Goal: Task Accomplishment & Management: Manage account settings

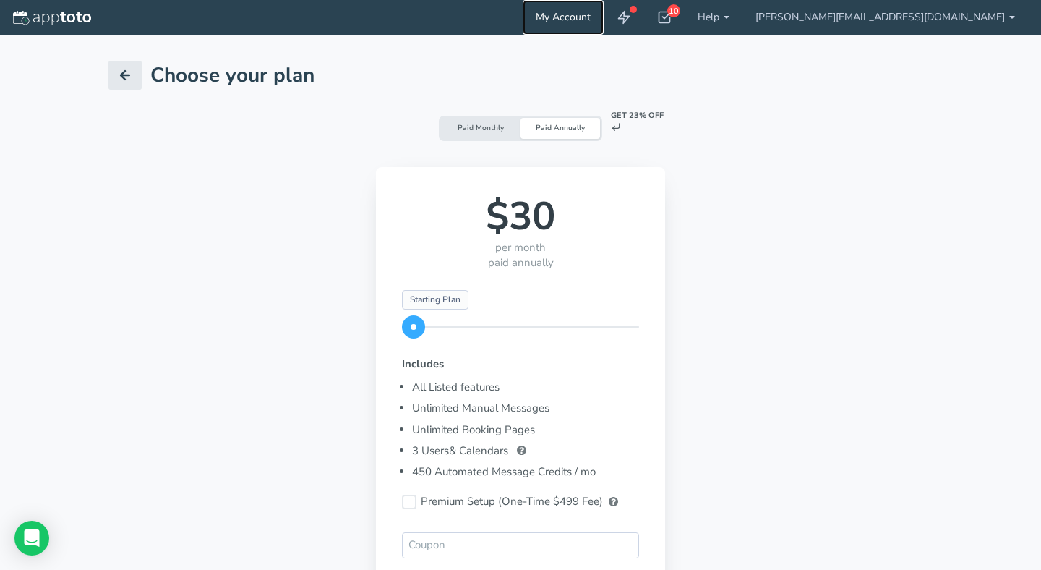
click at [604, 14] on link "My Account" at bounding box center [563, 17] width 81 height 35
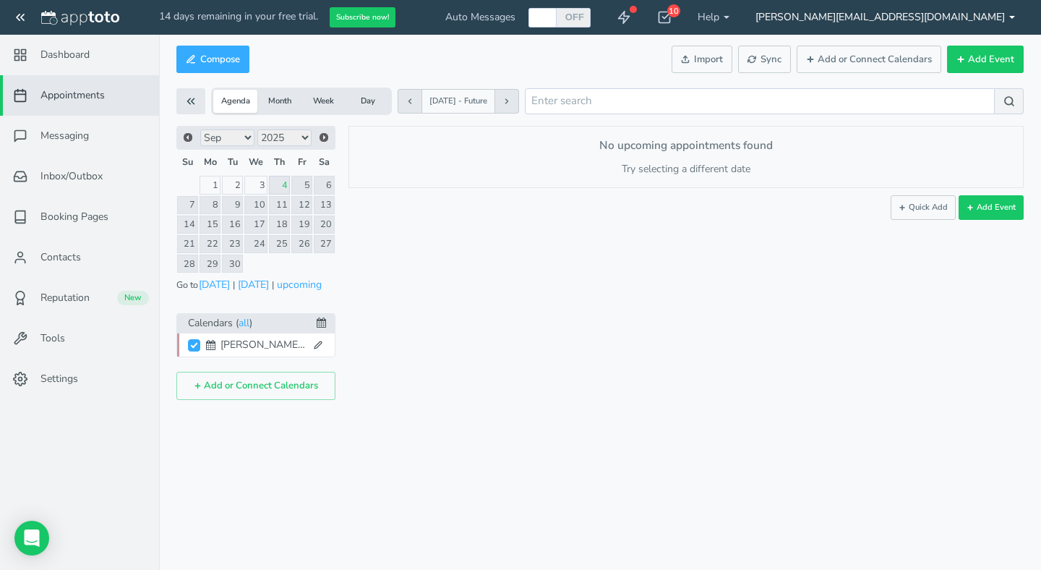
click at [1016, 12] on link "[PERSON_NAME][EMAIL_ADDRESS][DOMAIN_NAME]" at bounding box center [886, 17] width 286 height 35
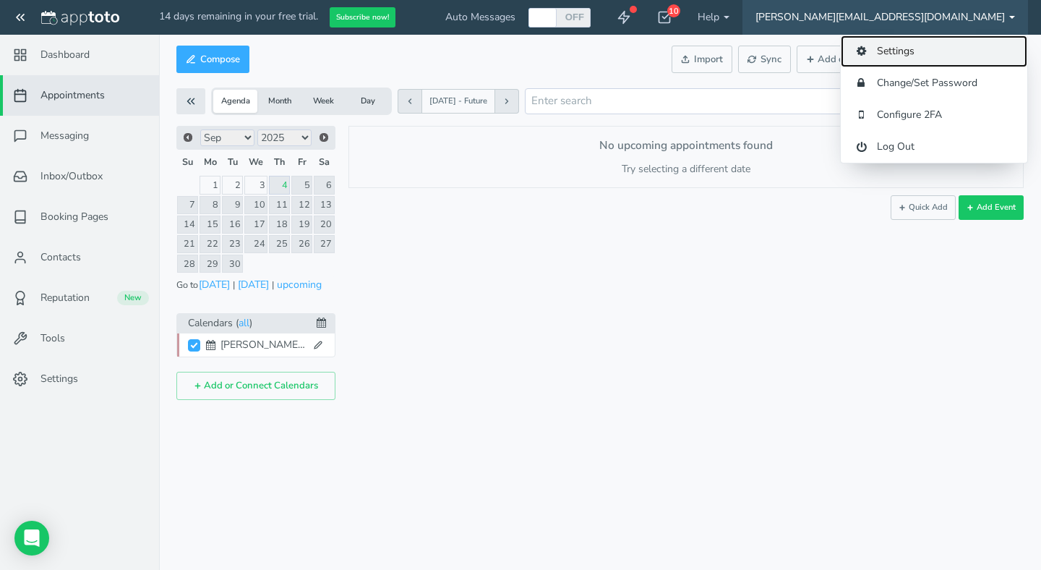
click at [915, 56] on link "Settings" at bounding box center [934, 51] width 187 height 32
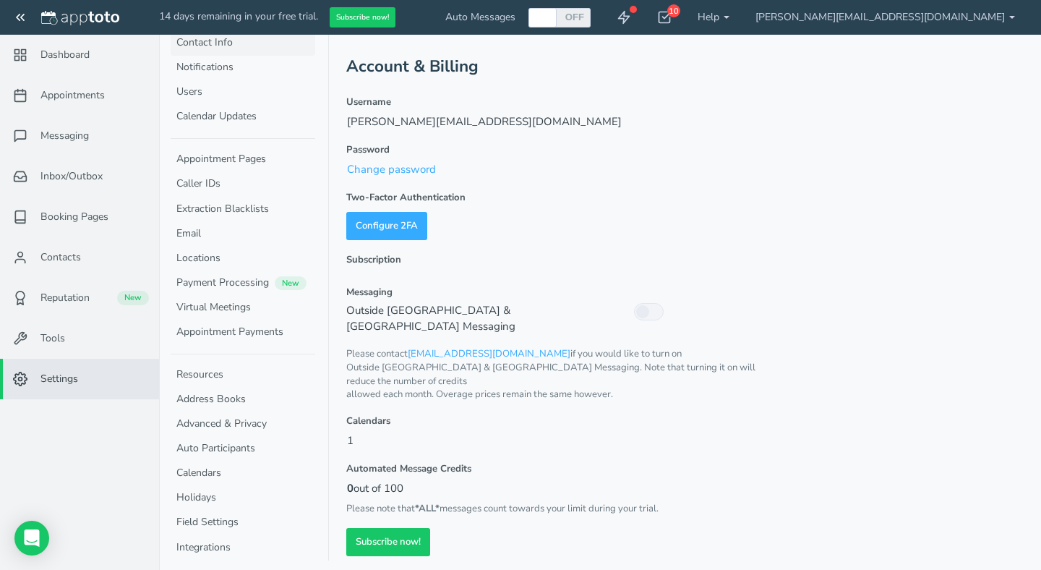
scroll to position [49, 0]
click at [730, 17] on b at bounding box center [727, 17] width 6 height 3
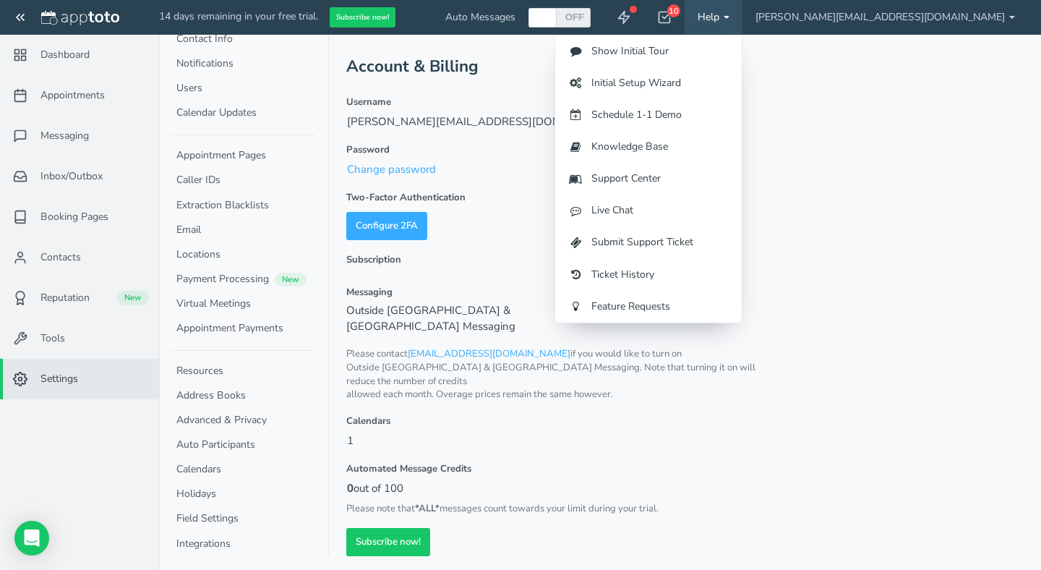
click at [931, 94] on div "Account & Billing Username colleen@jacobslandmanagement.com Password Change pas…" at bounding box center [685, 304] width 678 height 504
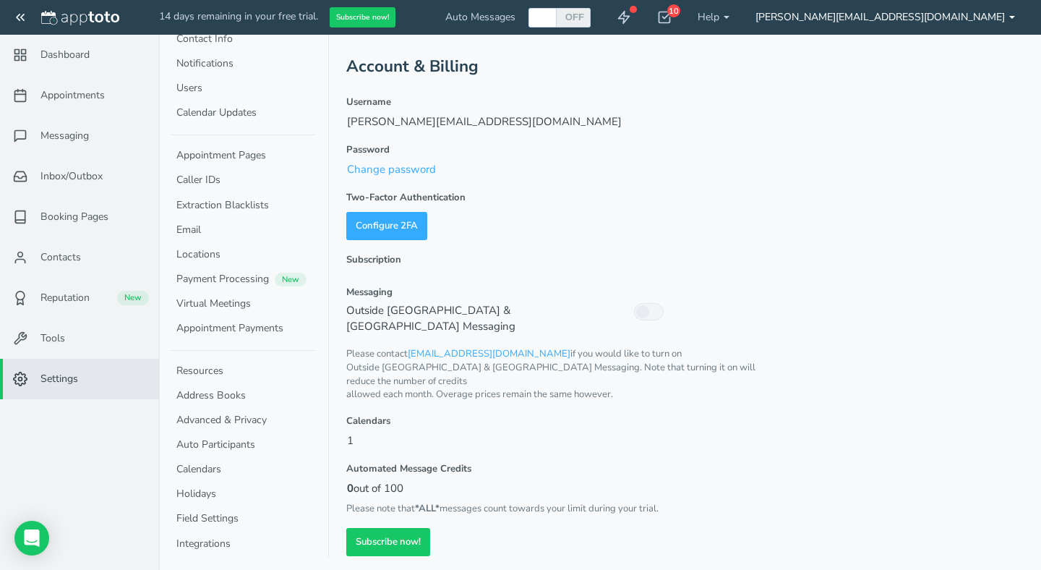
click at [1010, 10] on link "[PERSON_NAME][EMAIL_ADDRESS][DOMAIN_NAME]" at bounding box center [886, 17] width 286 height 35
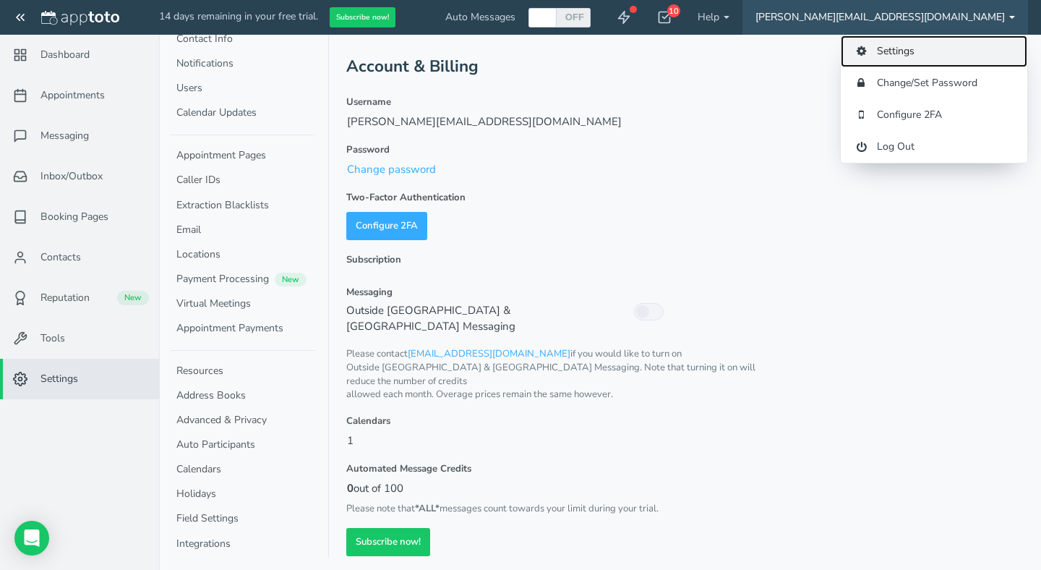
click at [905, 53] on link "Settings" at bounding box center [934, 51] width 187 height 32
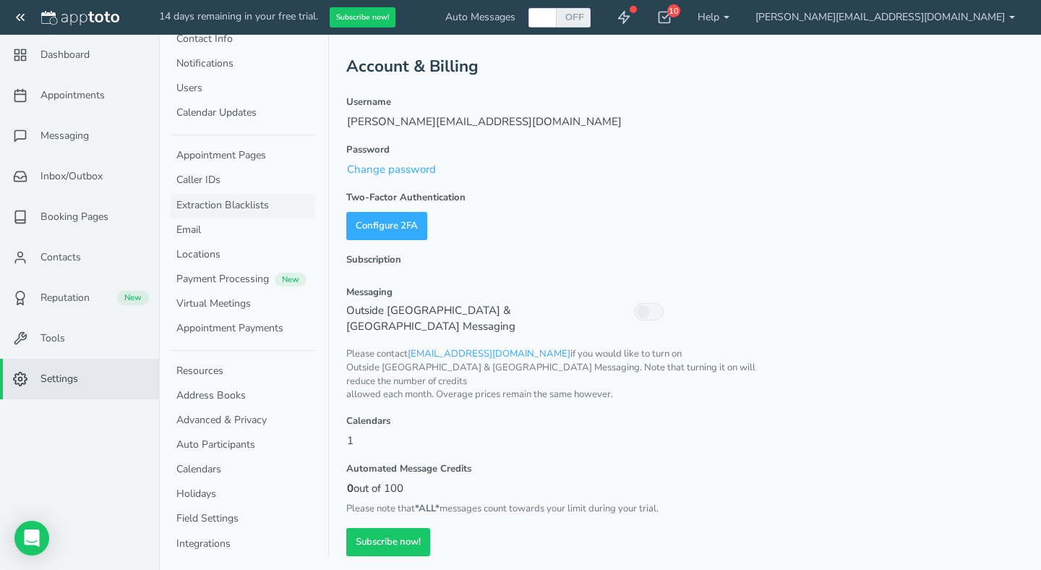
scroll to position [0, 0]
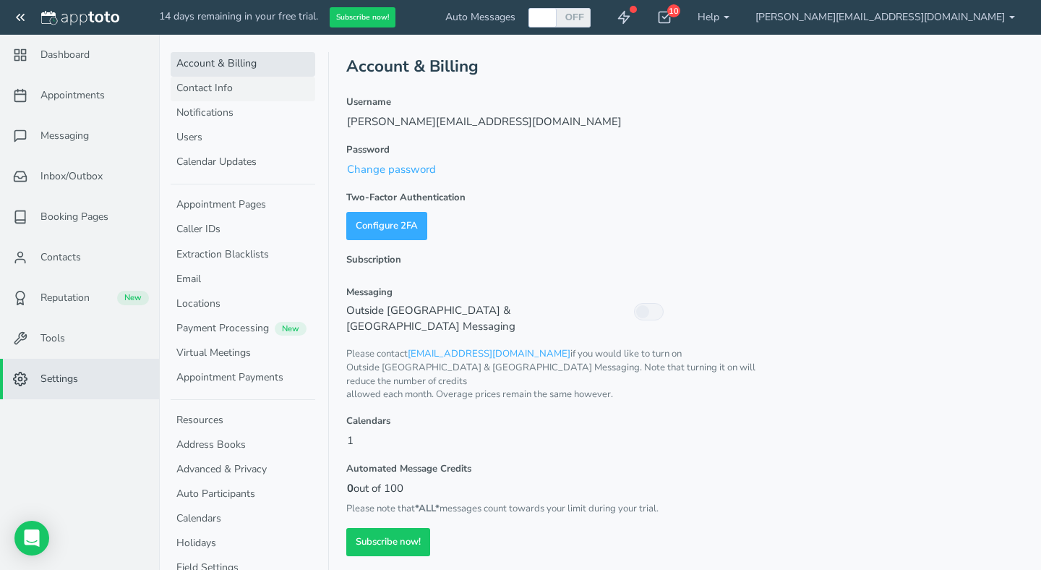
click at [222, 85] on link "Contact Info" at bounding box center [243, 89] width 145 height 25
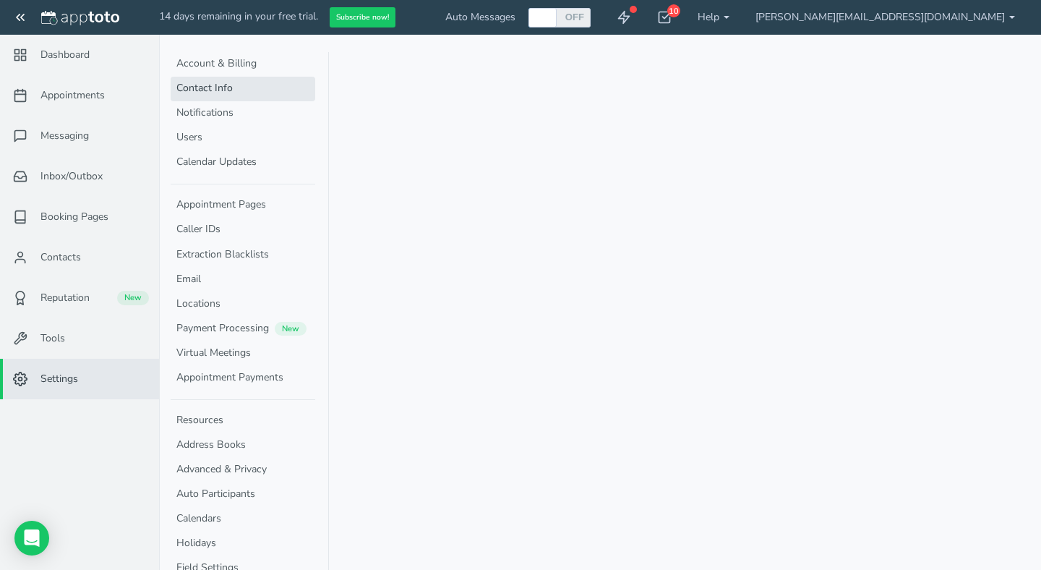
select select "720"
select select "1200"
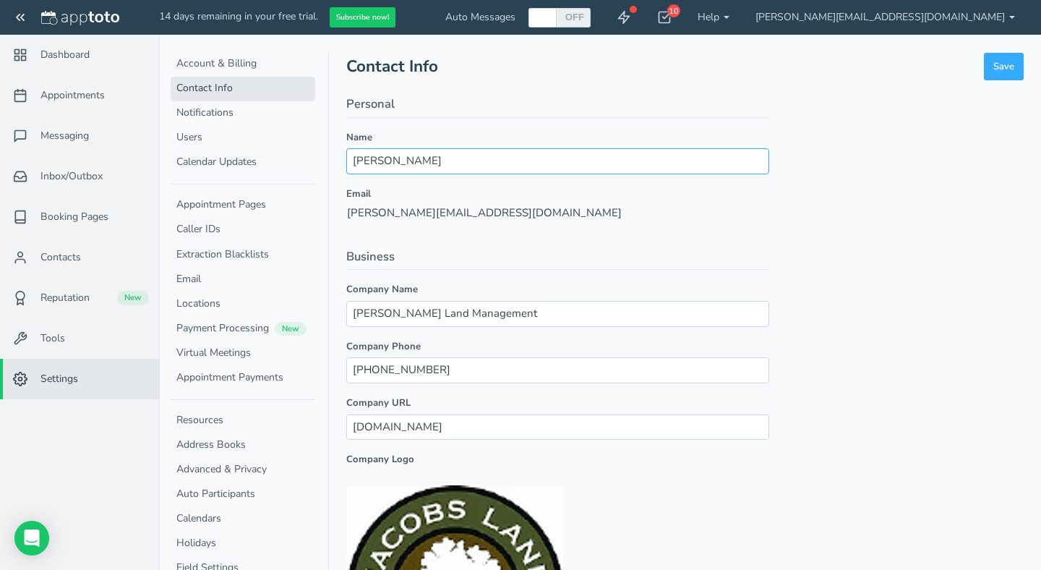
drag, startPoint x: 536, startPoint y: 156, endPoint x: 324, endPoint y: 135, distance: 212.9
drag, startPoint x: 503, startPoint y: 372, endPoint x: 526, endPoint y: 375, distance: 22.6
click at [526, 375] on input "(706) 364-3004" at bounding box center [557, 369] width 423 height 25
type input "(___) ___-____"
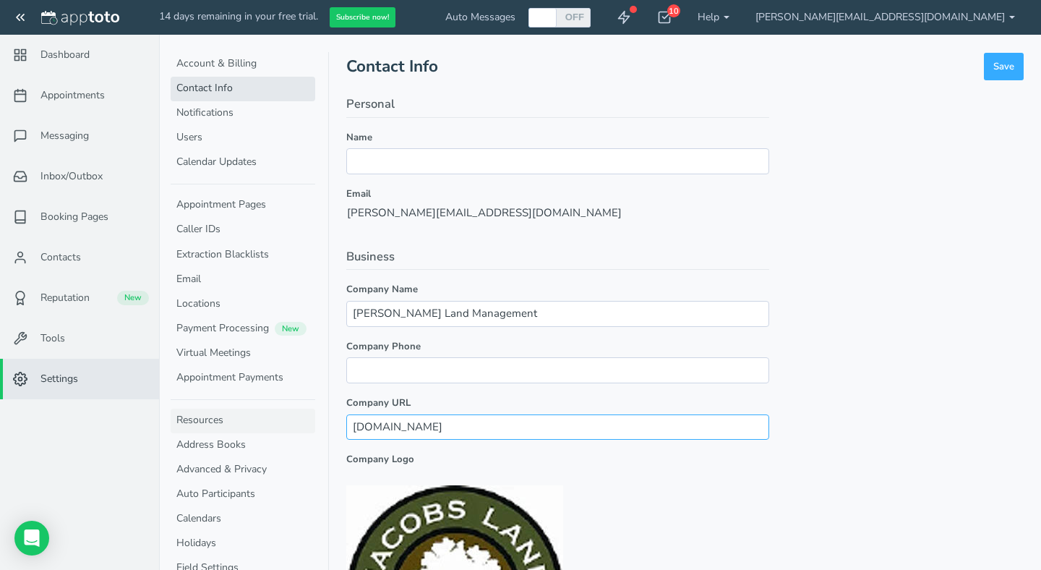
drag, startPoint x: 563, startPoint y: 425, endPoint x: 274, endPoint y: 425, distance: 289.2
click at [1009, 69] on button "Save" at bounding box center [1004, 67] width 40 height 28
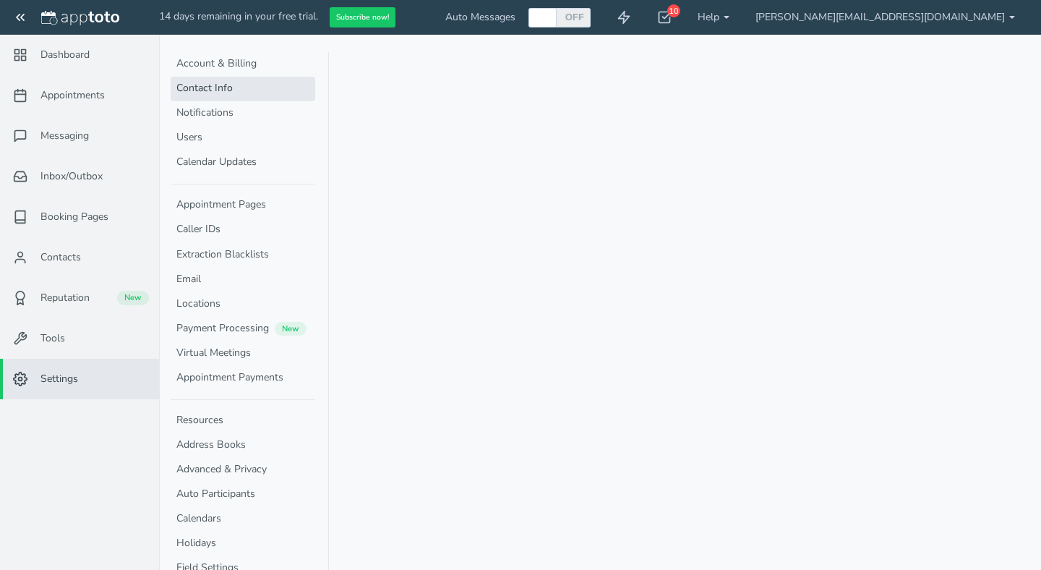
select select "720"
select select "1200"
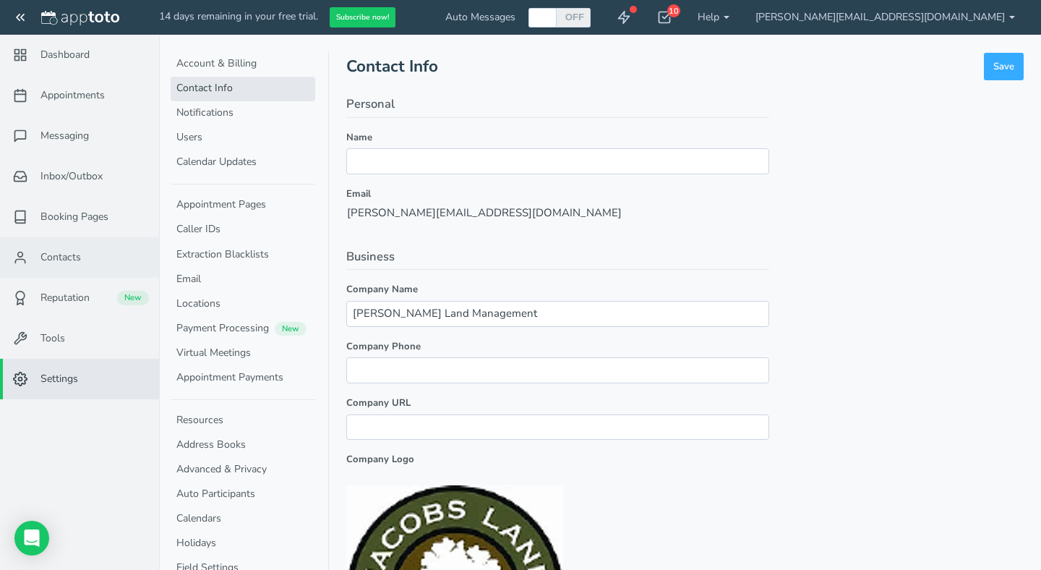
click at [74, 260] on span "Contacts" at bounding box center [60, 257] width 40 height 14
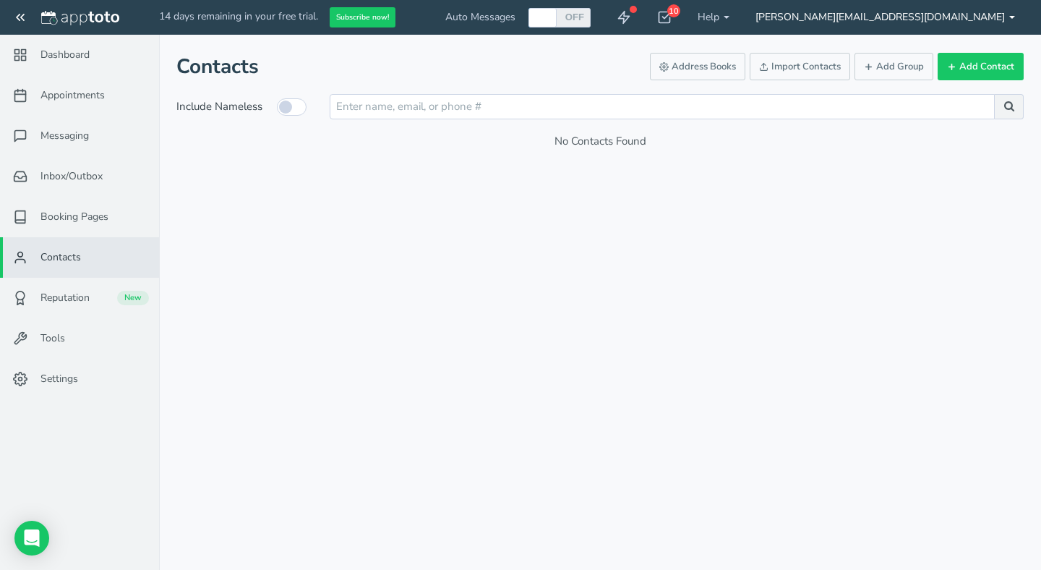
click at [1012, 15] on link "[PERSON_NAME][EMAIL_ADDRESS][DOMAIN_NAME]" at bounding box center [886, 17] width 286 height 35
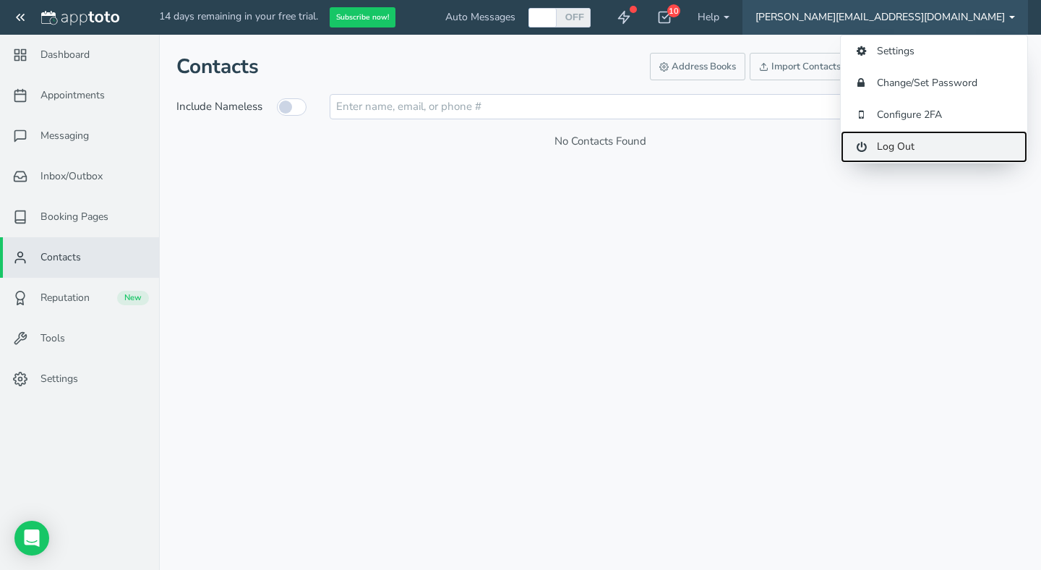
click at [931, 142] on link "Log Out" at bounding box center [934, 147] width 187 height 32
